Goal: Information Seeking & Learning: Learn about a topic

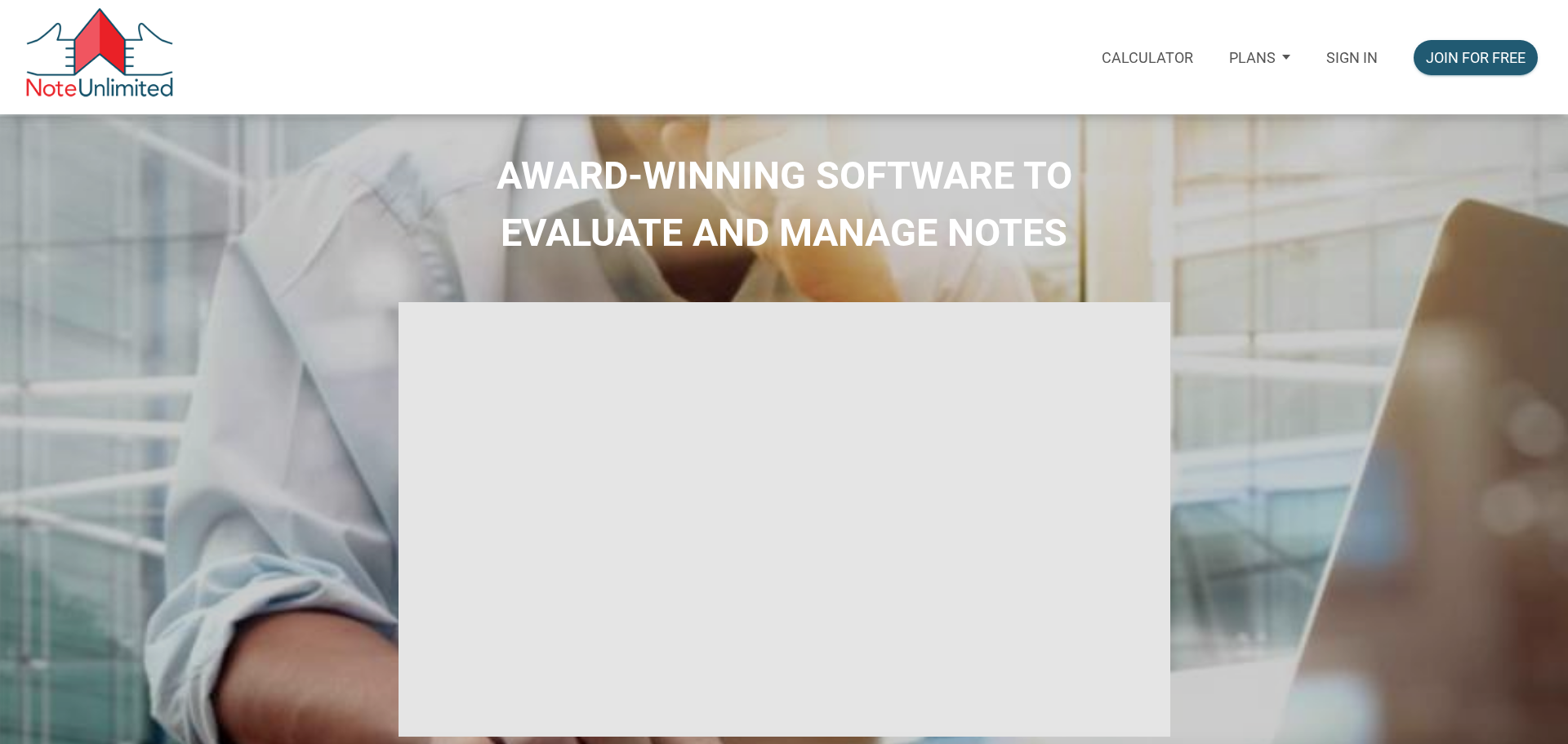
select select
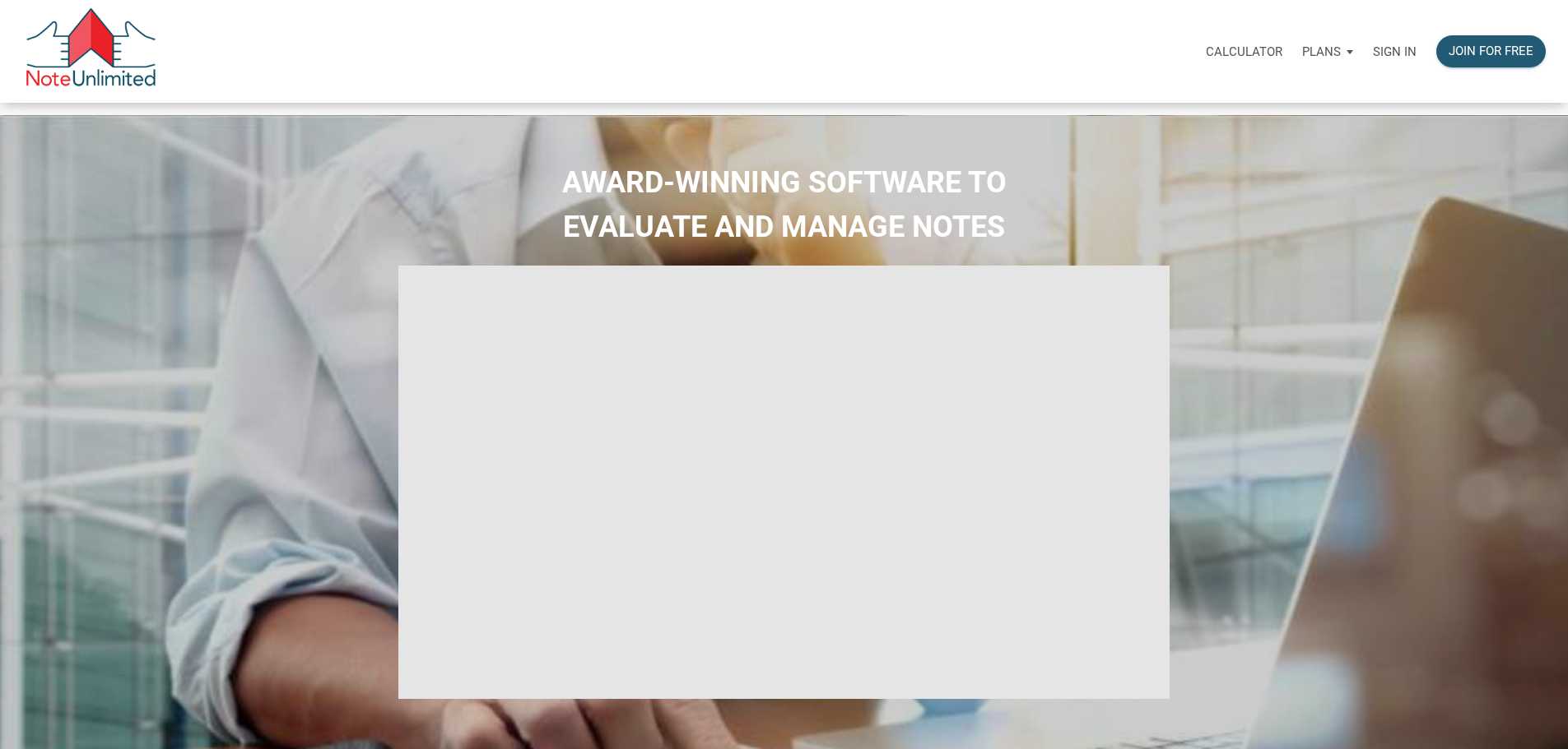
type input "Introduction to new features"
select select
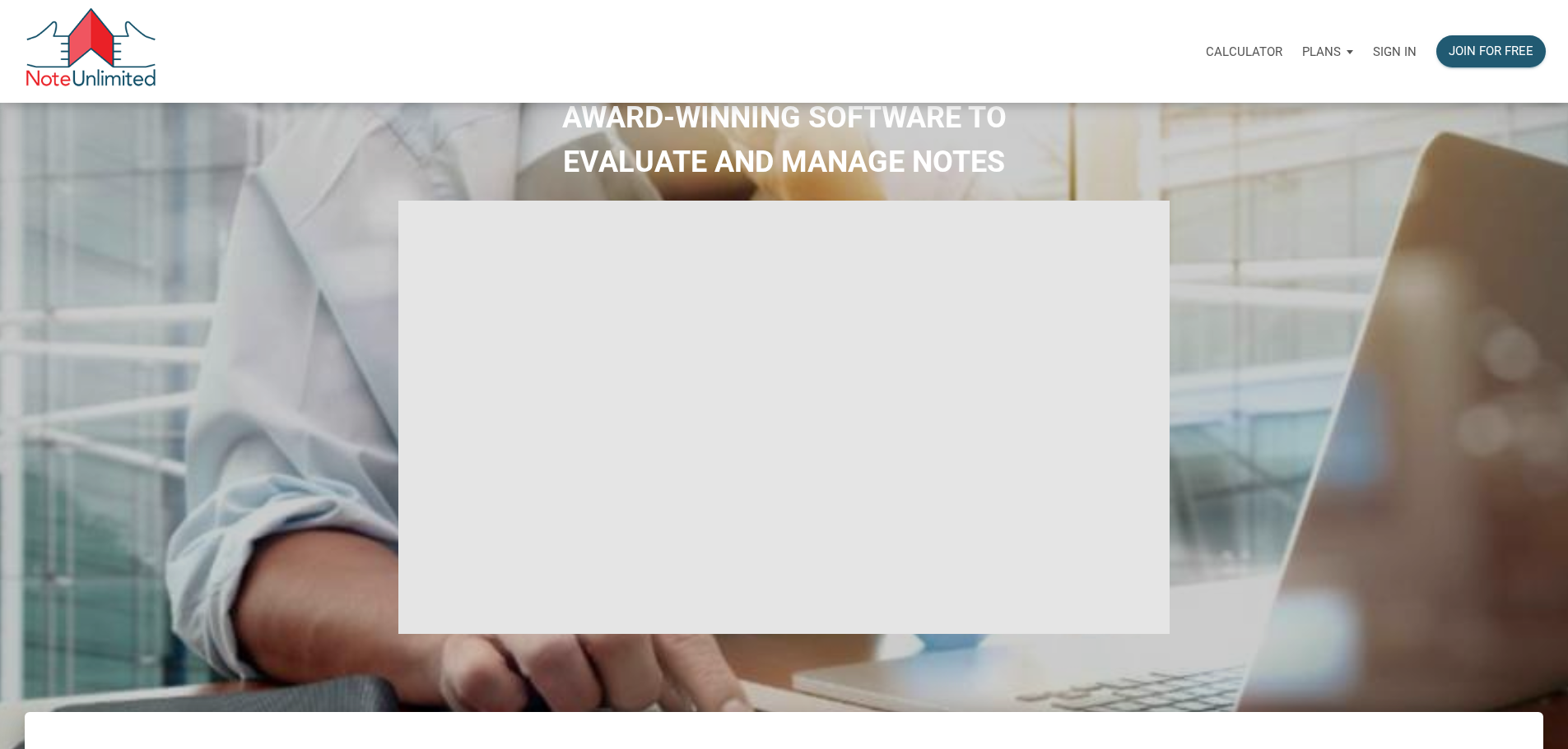
scroll to position [83, 0]
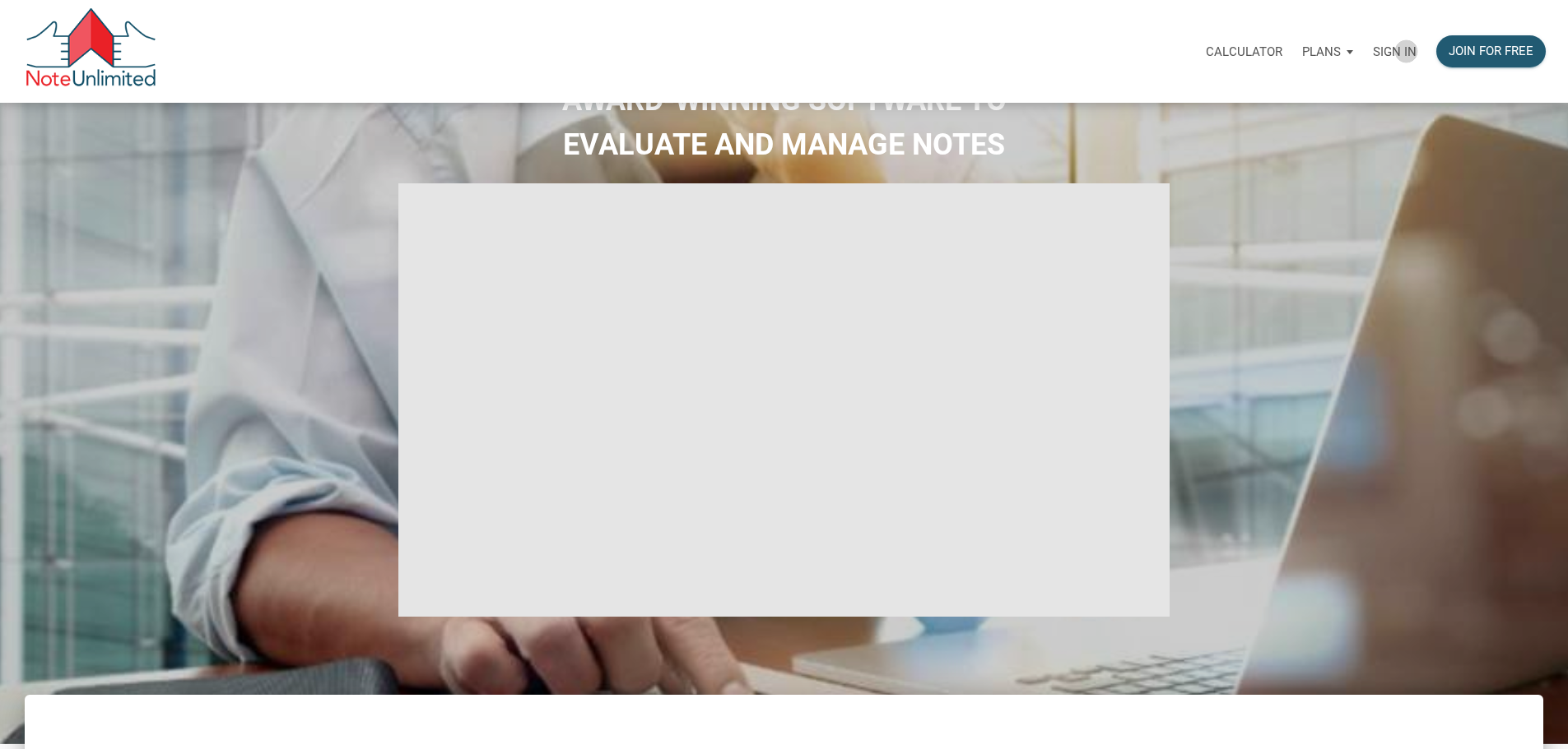
click at [1372, 54] on p "Sign in" at bounding box center [1394, 52] width 44 height 15
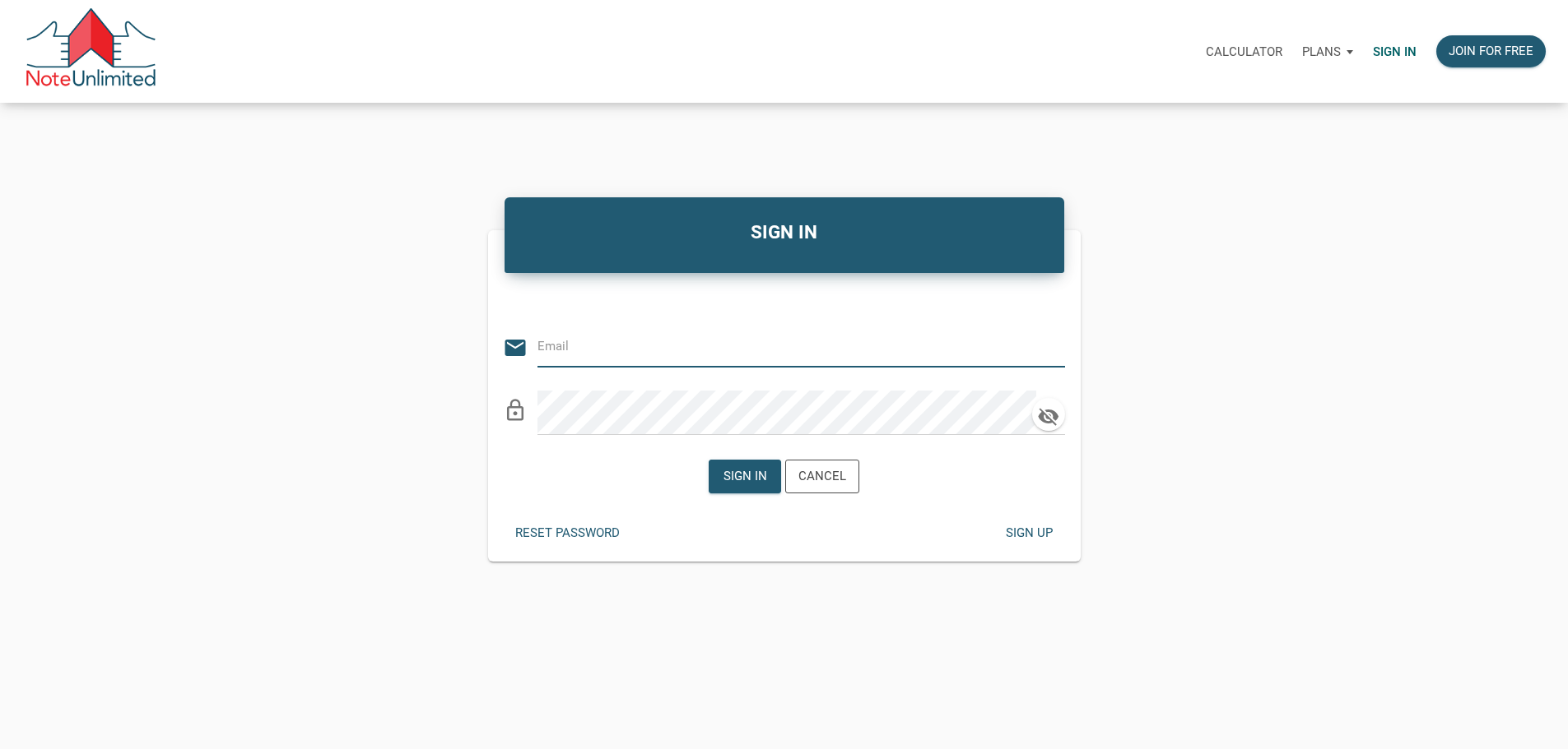
click at [604, 359] on input "email" at bounding box center [789, 346] width 503 height 37
type input "[PERSON_NAME][EMAIL_ADDRESS][DOMAIN_NAME]"
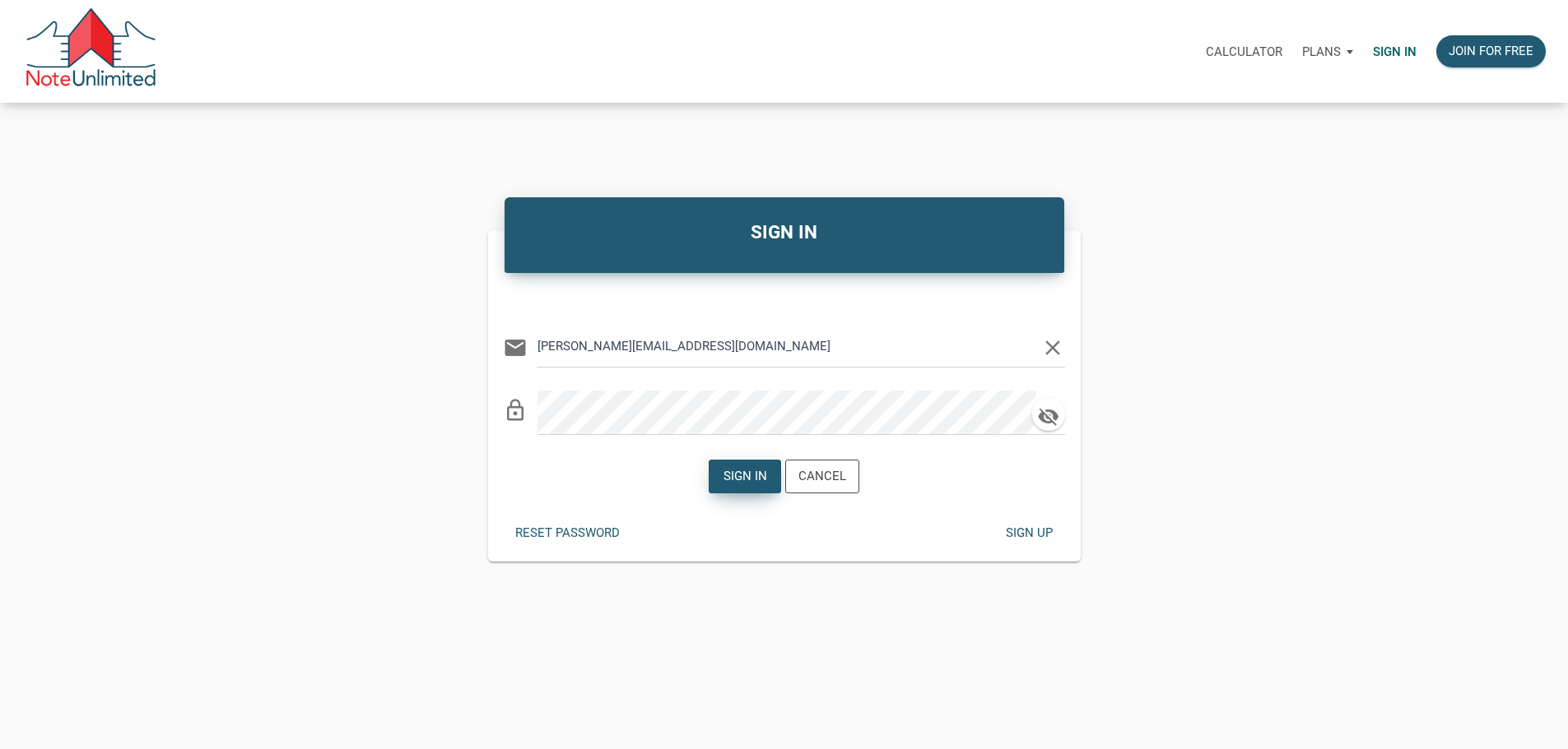
click at [749, 486] on div "Sign in" at bounding box center [745, 476] width 44 height 19
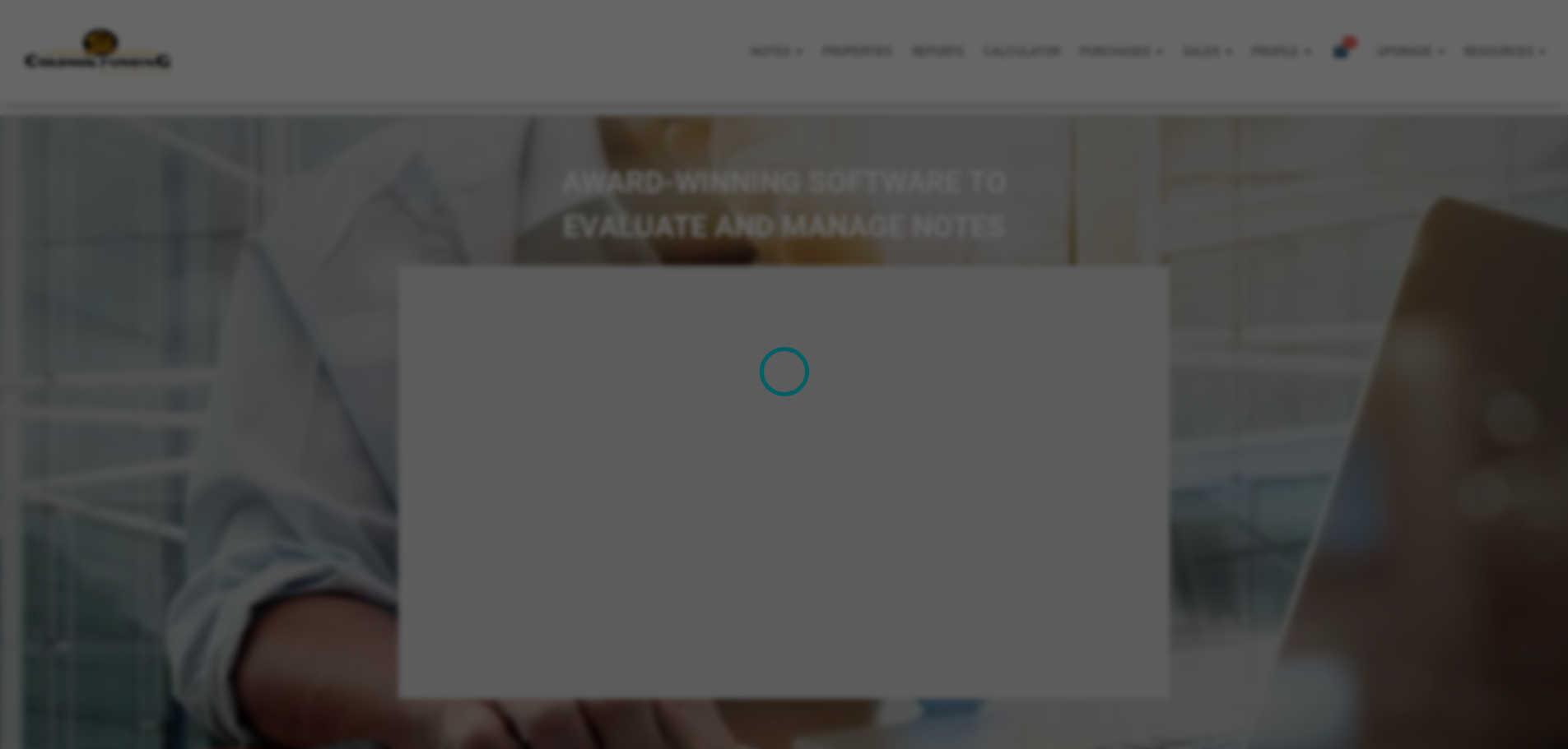
type input "Introduction to new features"
select select
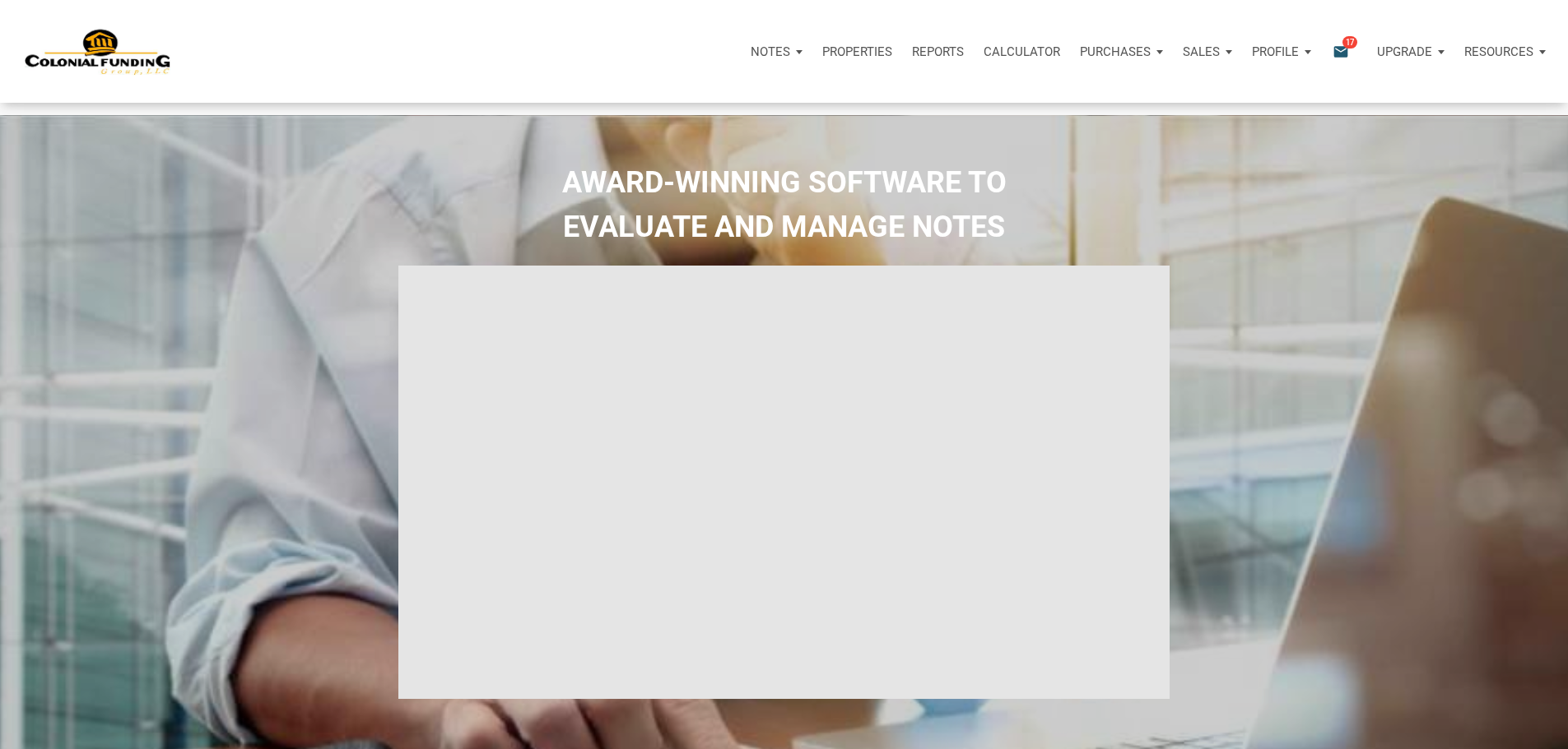
click at [1331, 58] on icon "email" at bounding box center [1341, 51] width 20 height 19
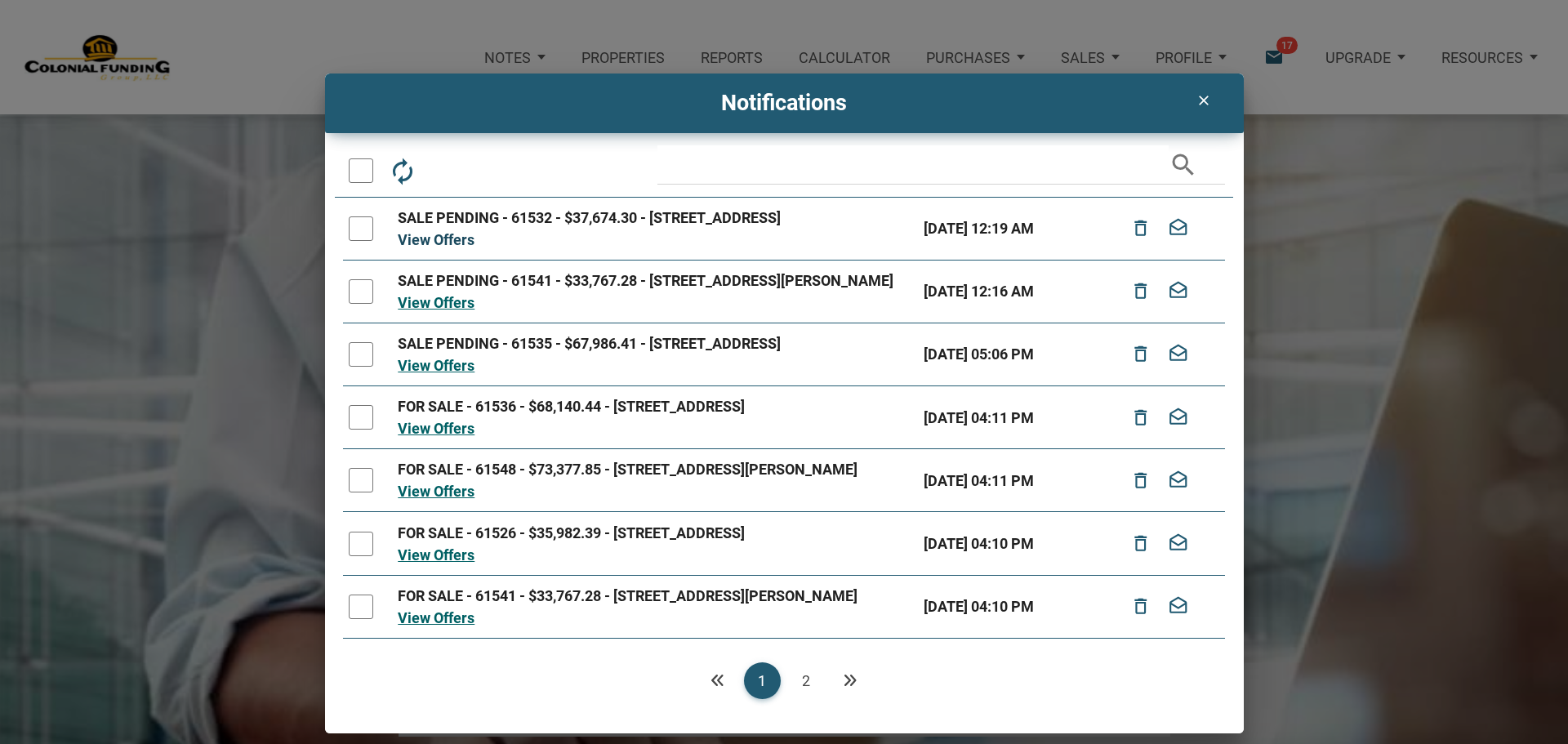
click at [431, 249] on link "View Offers" at bounding box center [437, 239] width 77 height 17
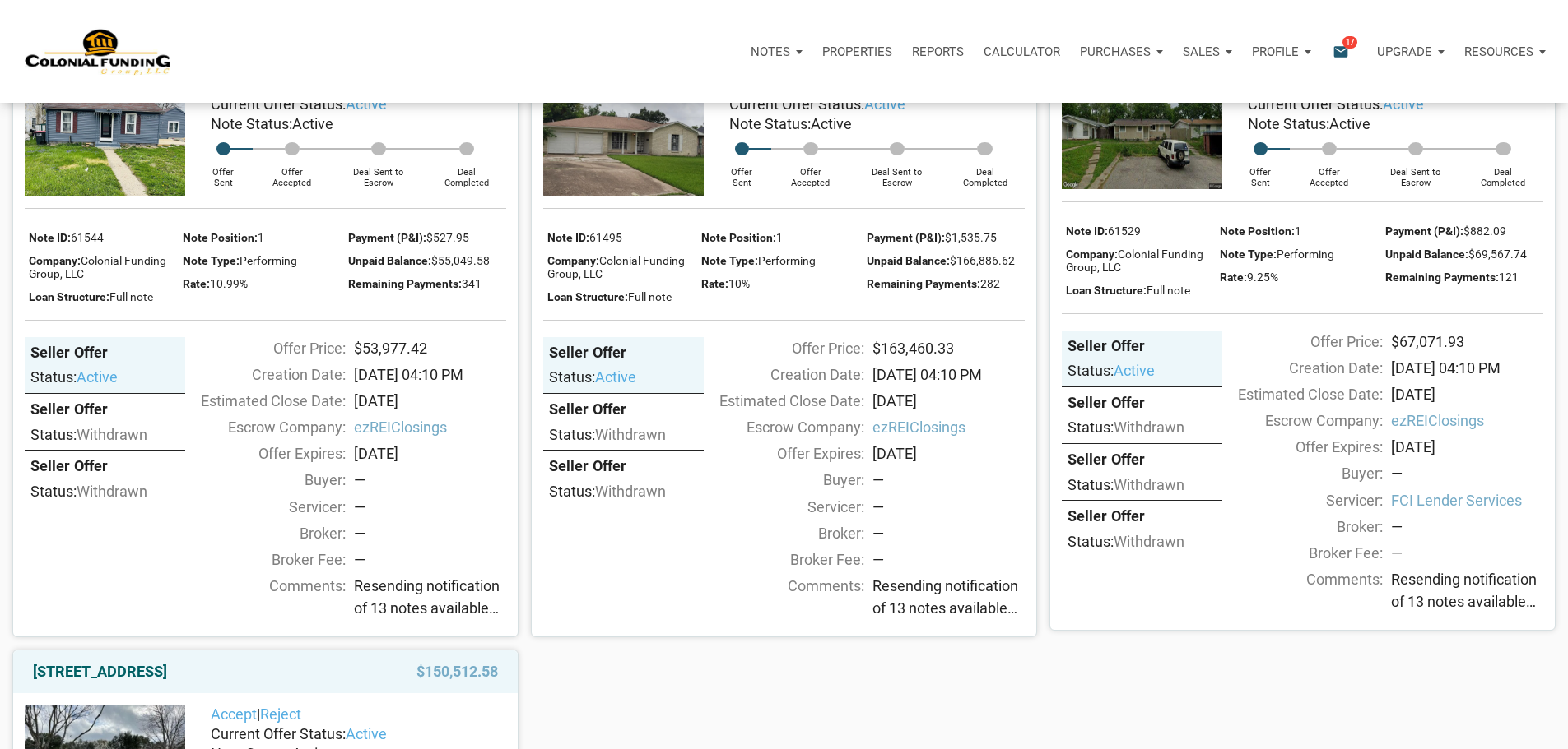
scroll to position [1480, 0]
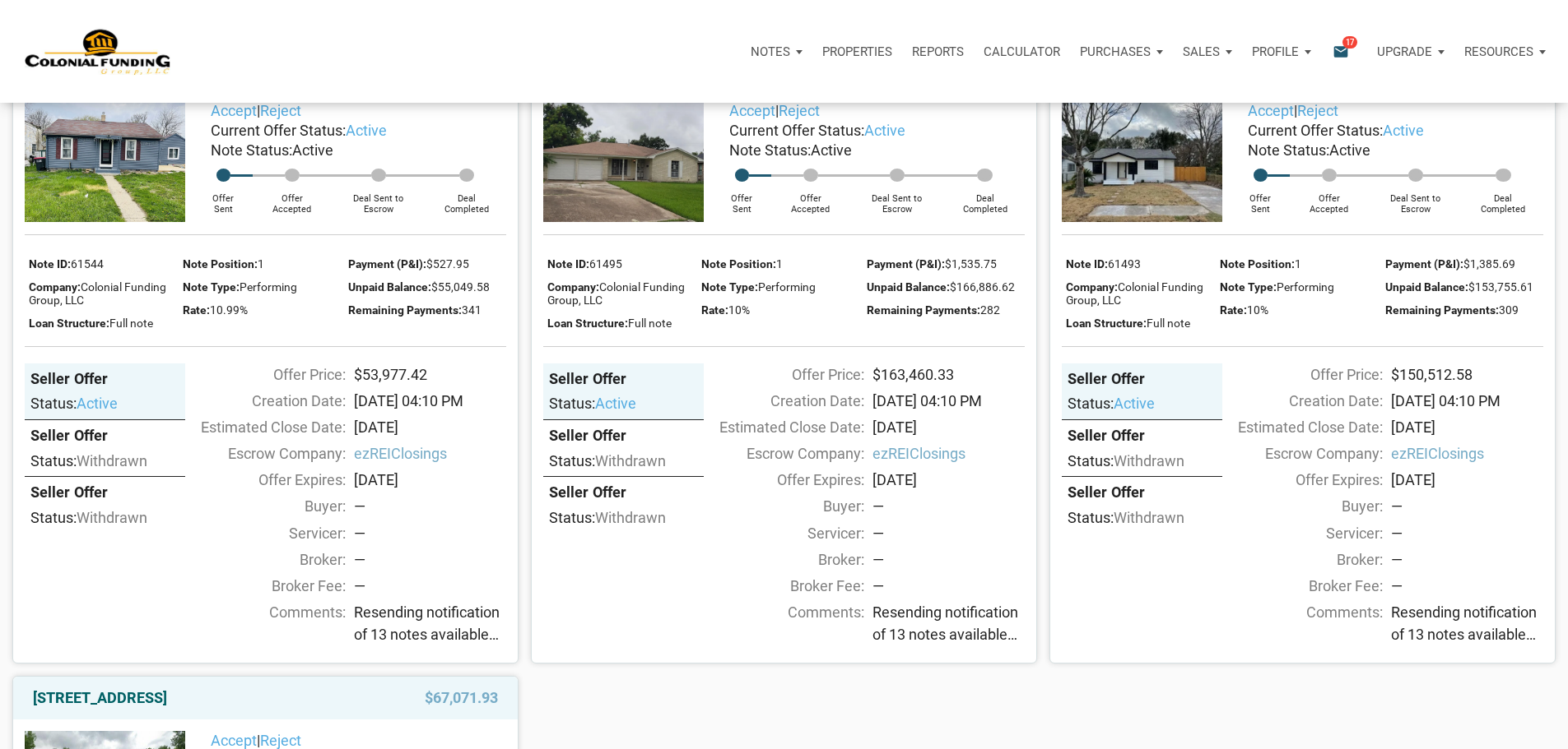
click at [658, 79] on link "[STREET_ADDRESS]" at bounding box center [618, 69] width 134 height 20
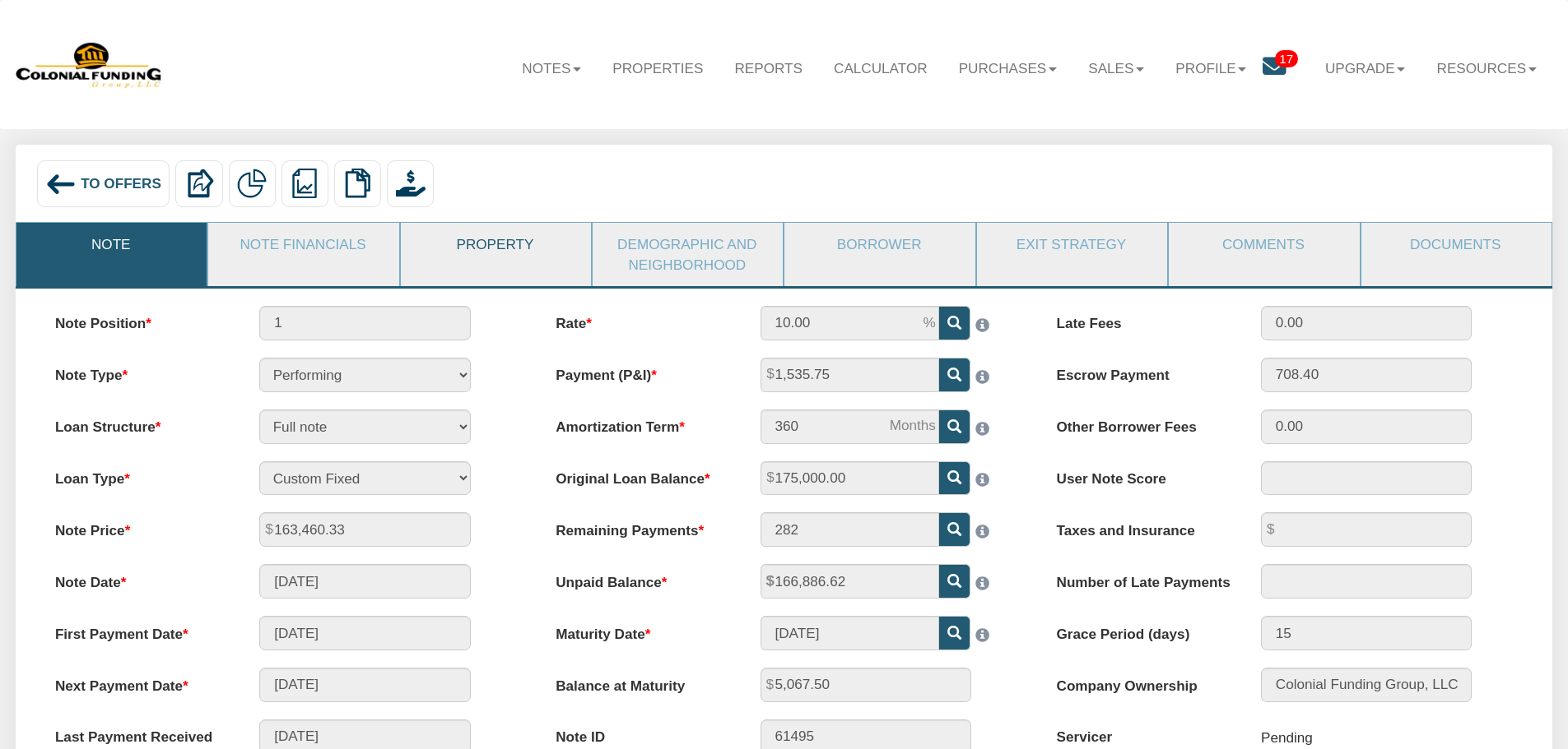
click at [504, 248] on link "Property" at bounding box center [495, 244] width 188 height 43
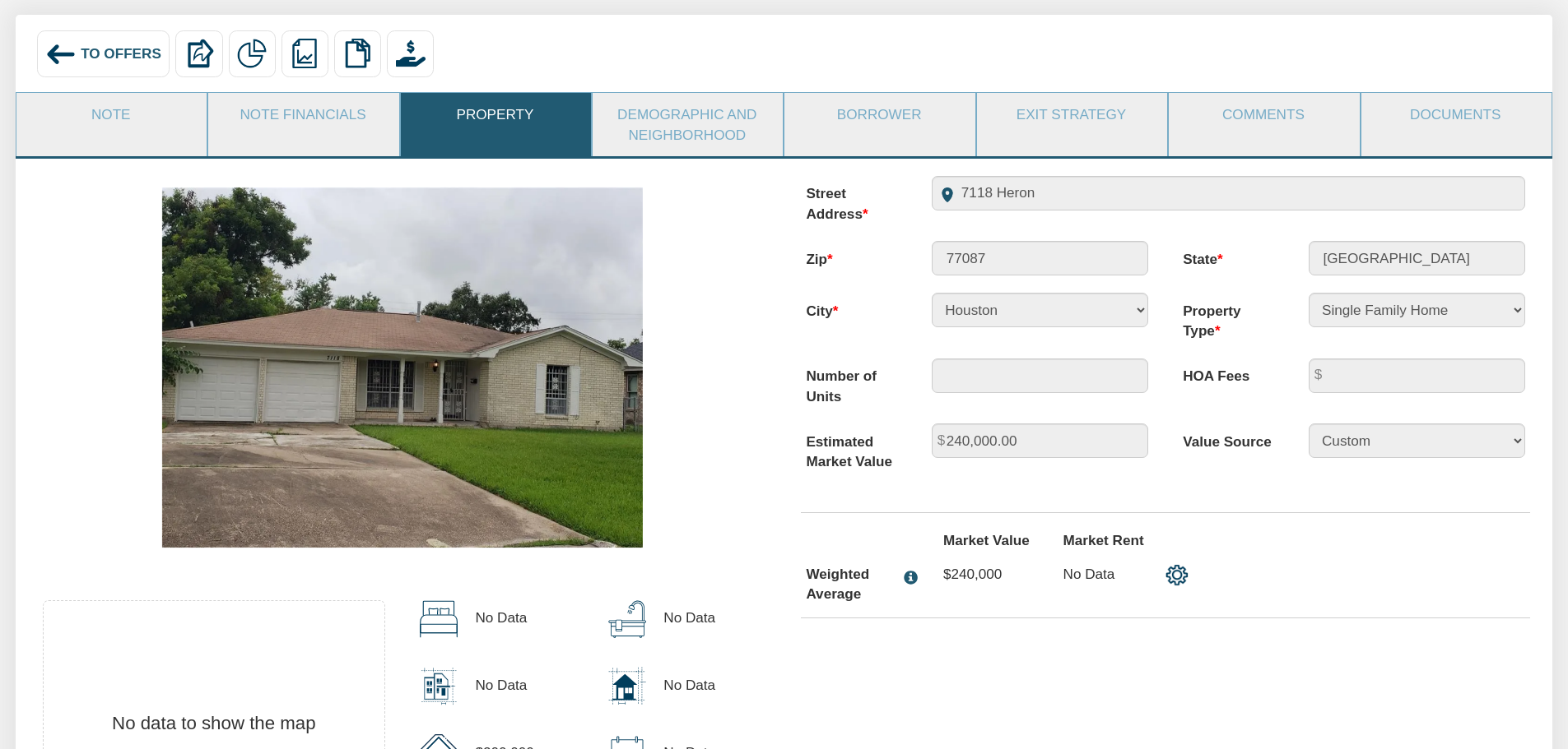
scroll to position [48, 0]
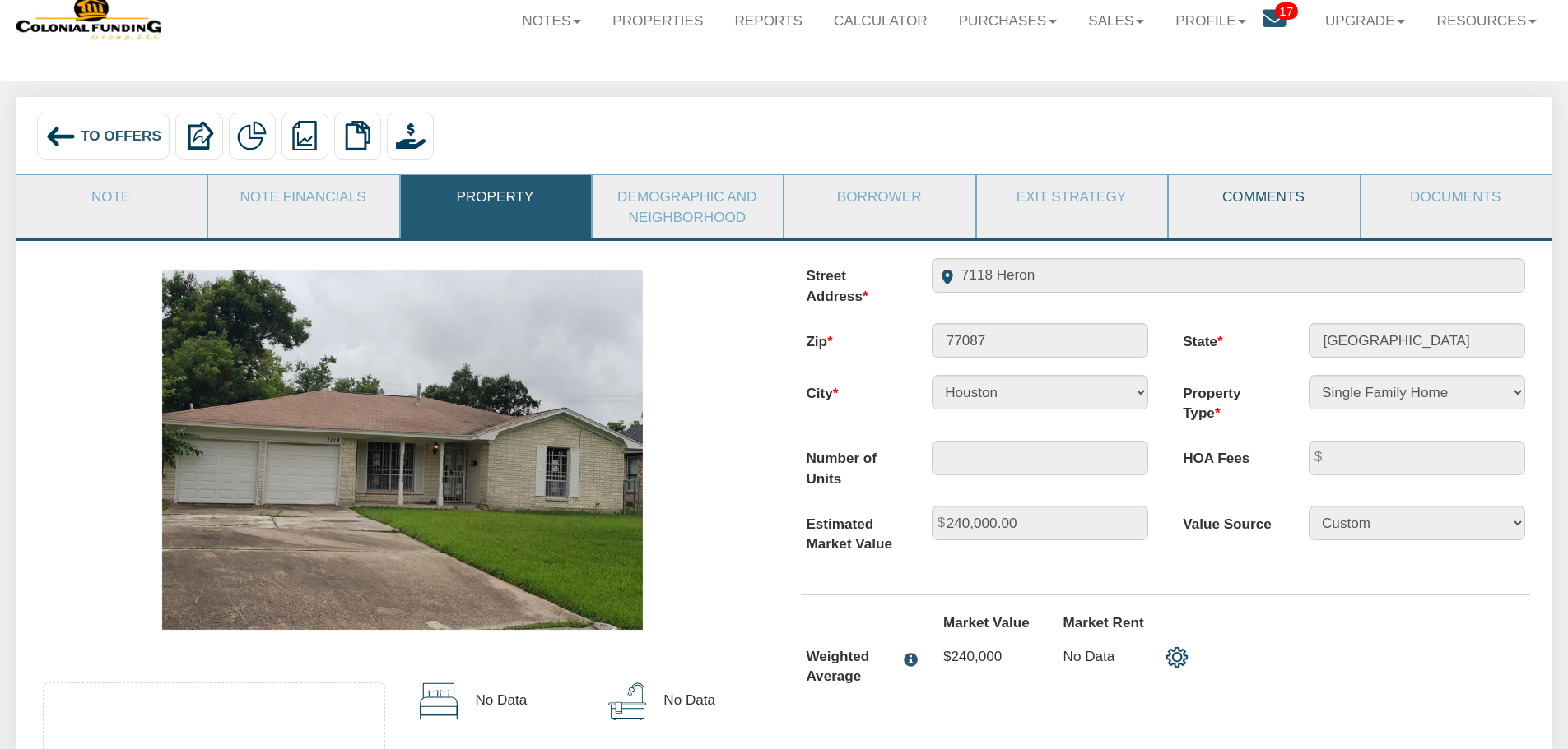
click at [1260, 194] on link "Comments" at bounding box center [1263, 196] width 188 height 43
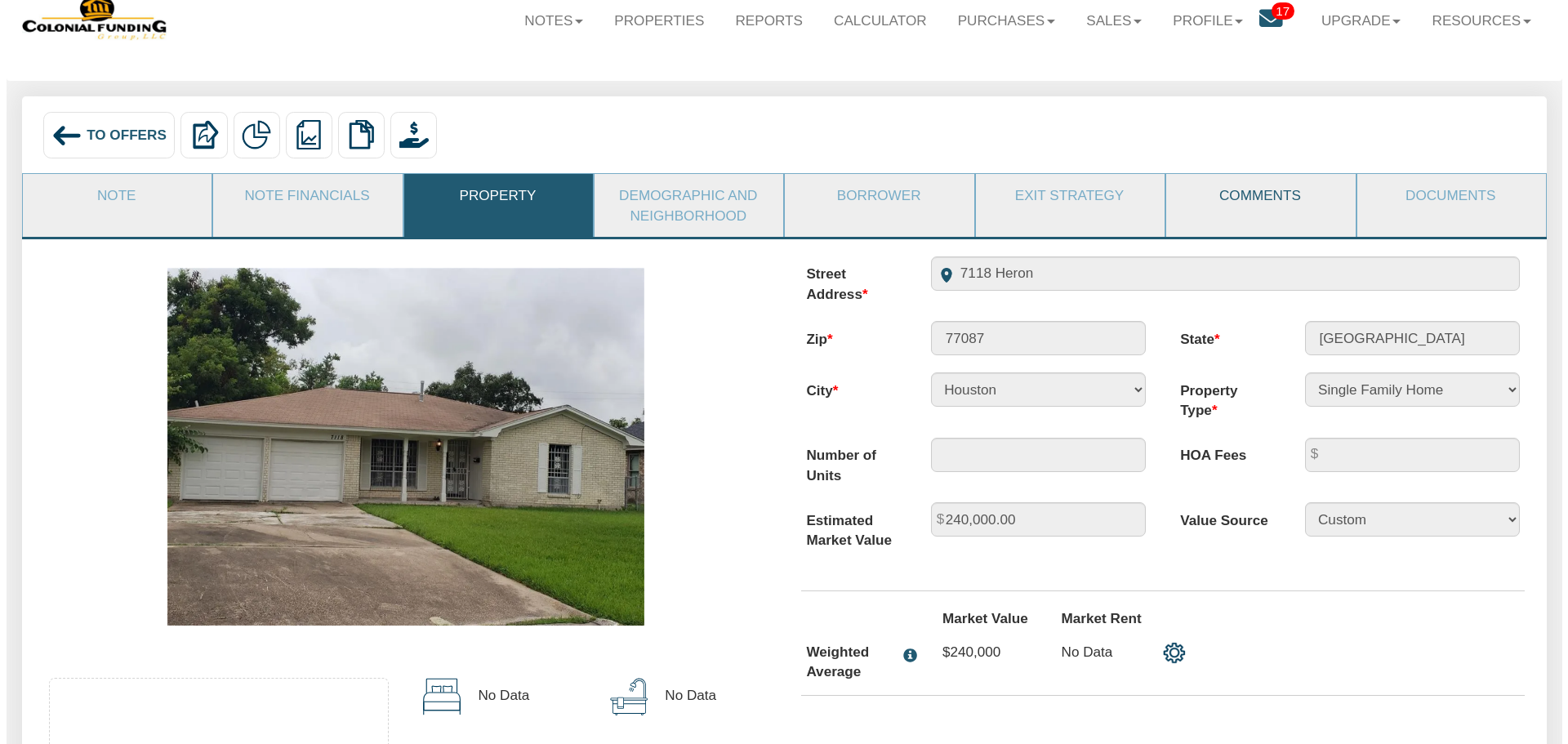
scroll to position [0, 0]
